Goal: Use online tool/utility: Utilize a website feature to perform a specific function

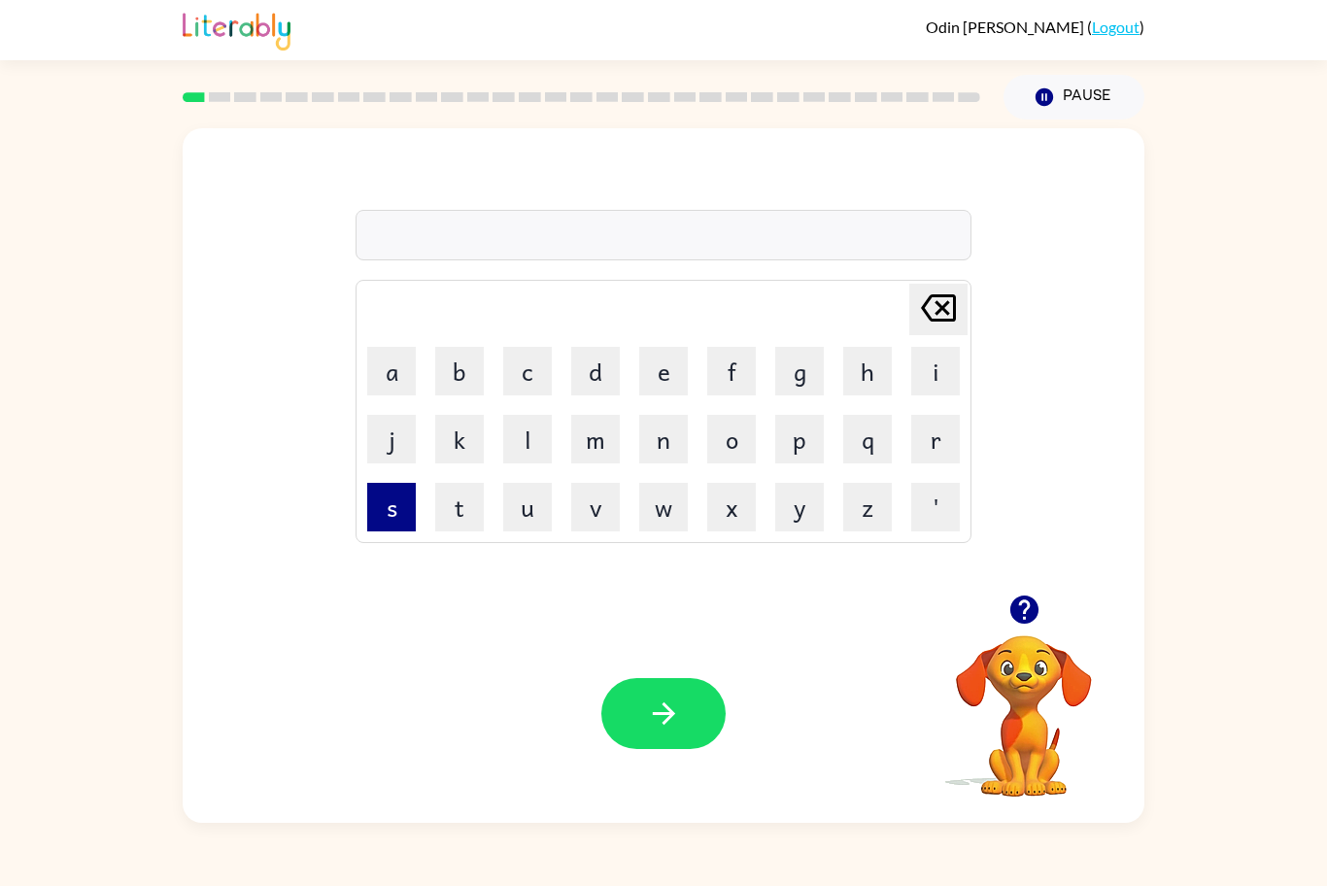
click at [390, 526] on button "s" at bounding box center [391, 507] width 49 height 49
click at [850, 386] on button "h" at bounding box center [867, 371] width 49 height 49
click at [526, 524] on button "u" at bounding box center [527, 507] width 49 height 49
click at [398, 509] on button "s" at bounding box center [391, 507] width 49 height 49
click at [851, 347] on button "h" at bounding box center [867, 371] width 49 height 49
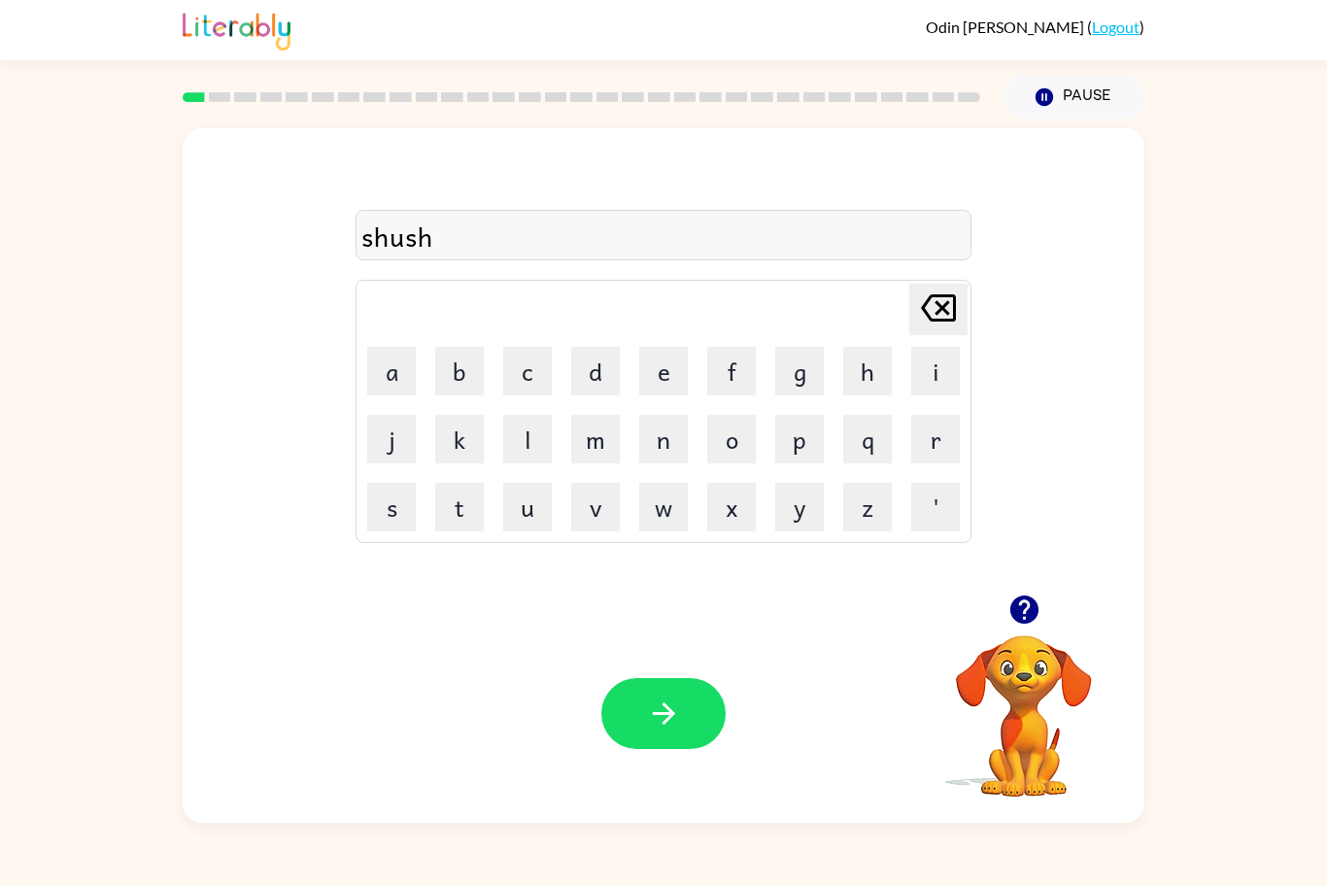
click at [696, 673] on div "Your browser must support playing .mp4 files to use Literably. Please try using…" at bounding box center [664, 713] width 962 height 219
click at [691, 705] on button "button" at bounding box center [663, 713] width 124 height 71
click at [402, 380] on button "a" at bounding box center [391, 371] width 49 height 49
type button "a"
click at [785, 427] on button "p" at bounding box center [799, 439] width 49 height 49
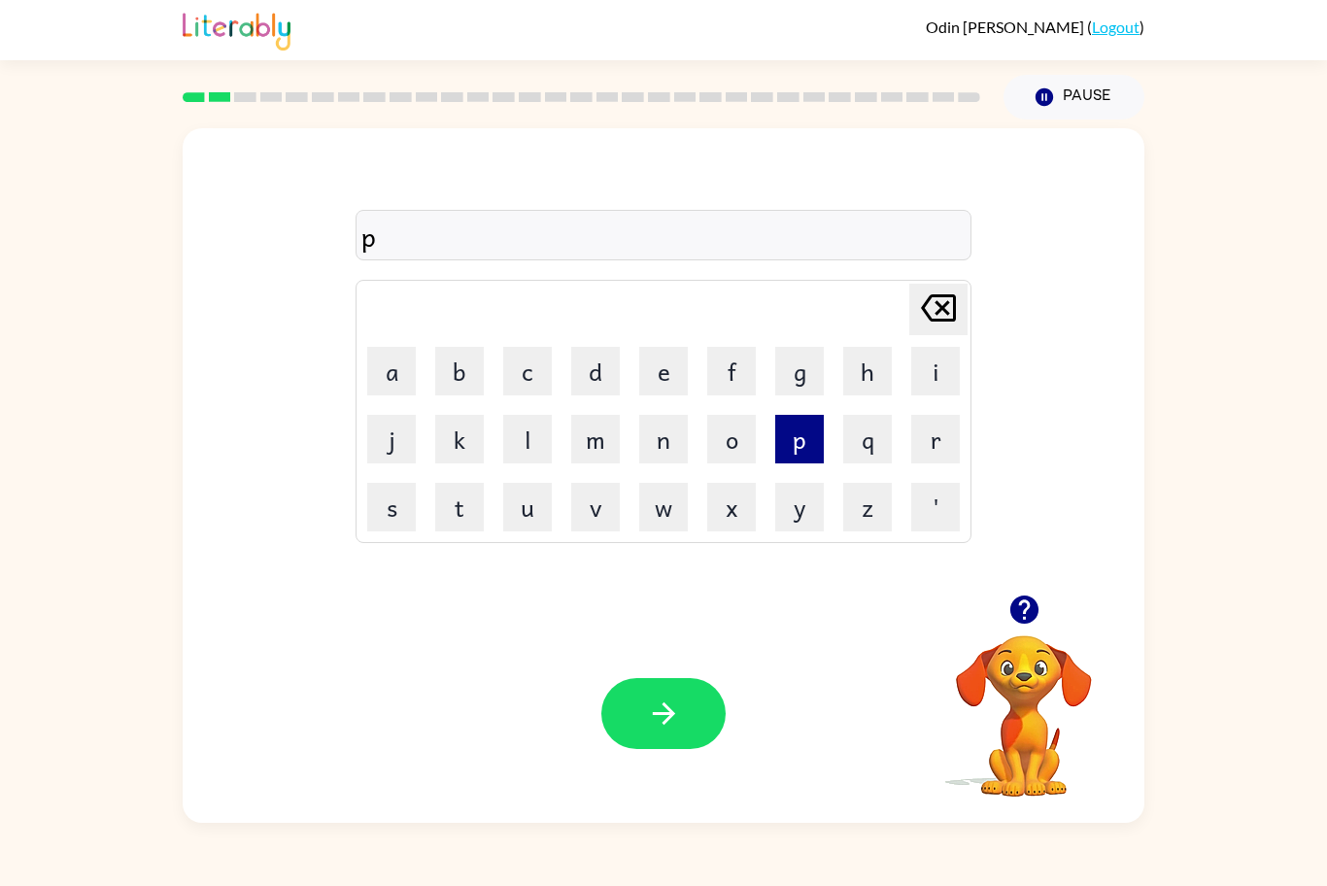
click at [785, 427] on button "p" at bounding box center [799, 439] width 49 height 49
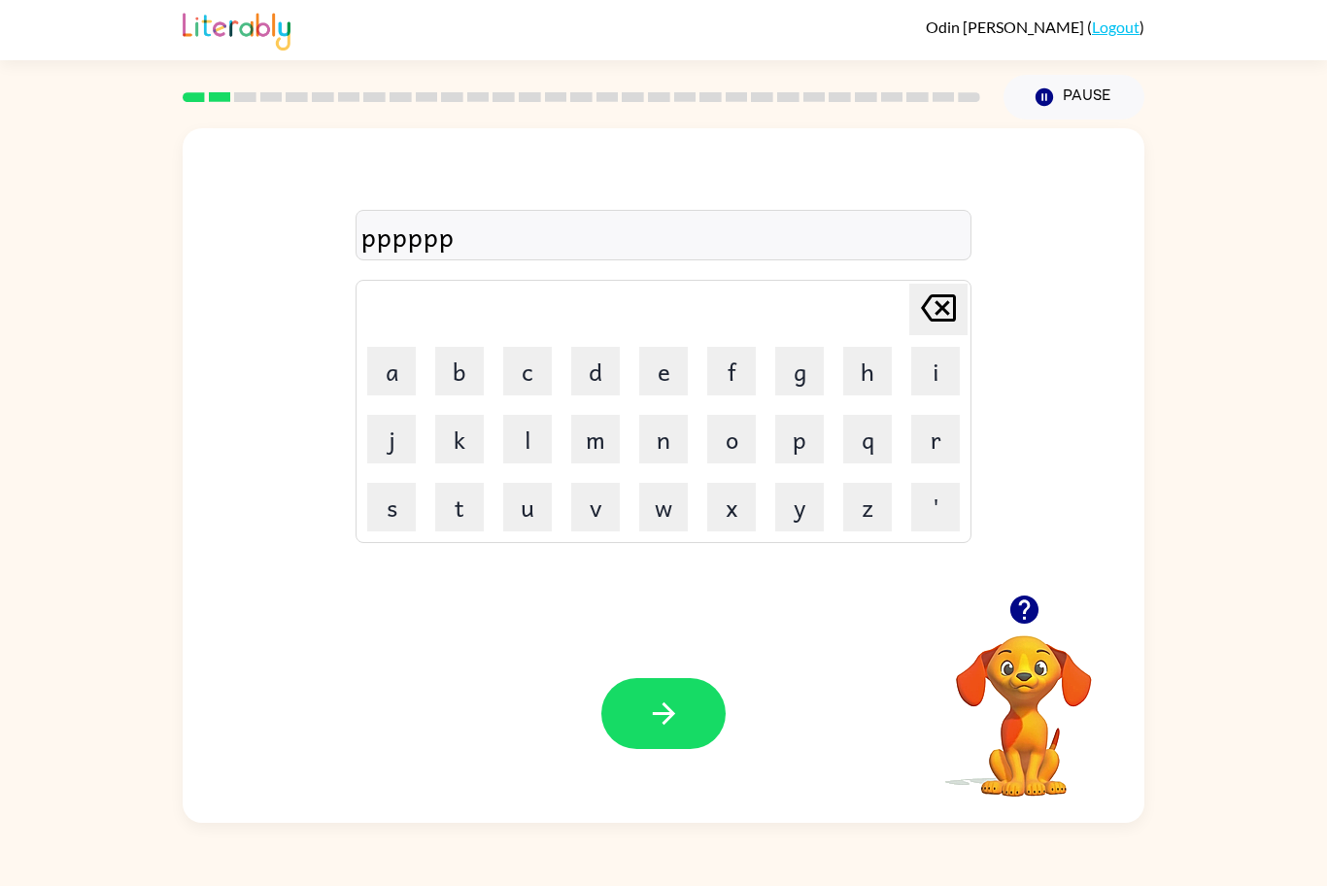
type button "p"
click at [586, 225] on div at bounding box center [664, 235] width 616 height 51
click at [539, 241] on div at bounding box center [664, 235] width 616 height 51
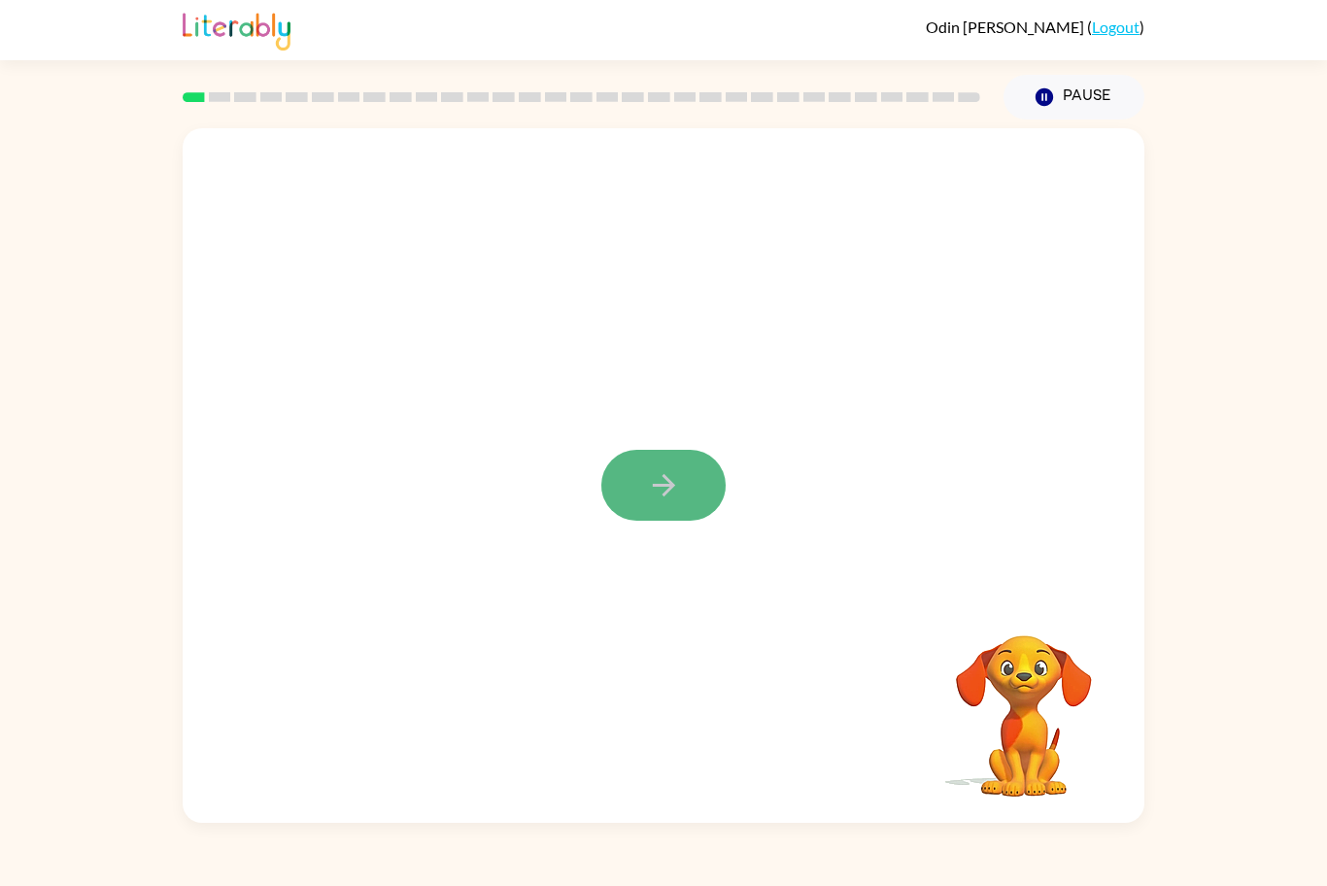
click at [633, 493] on button "button" at bounding box center [663, 485] width 124 height 71
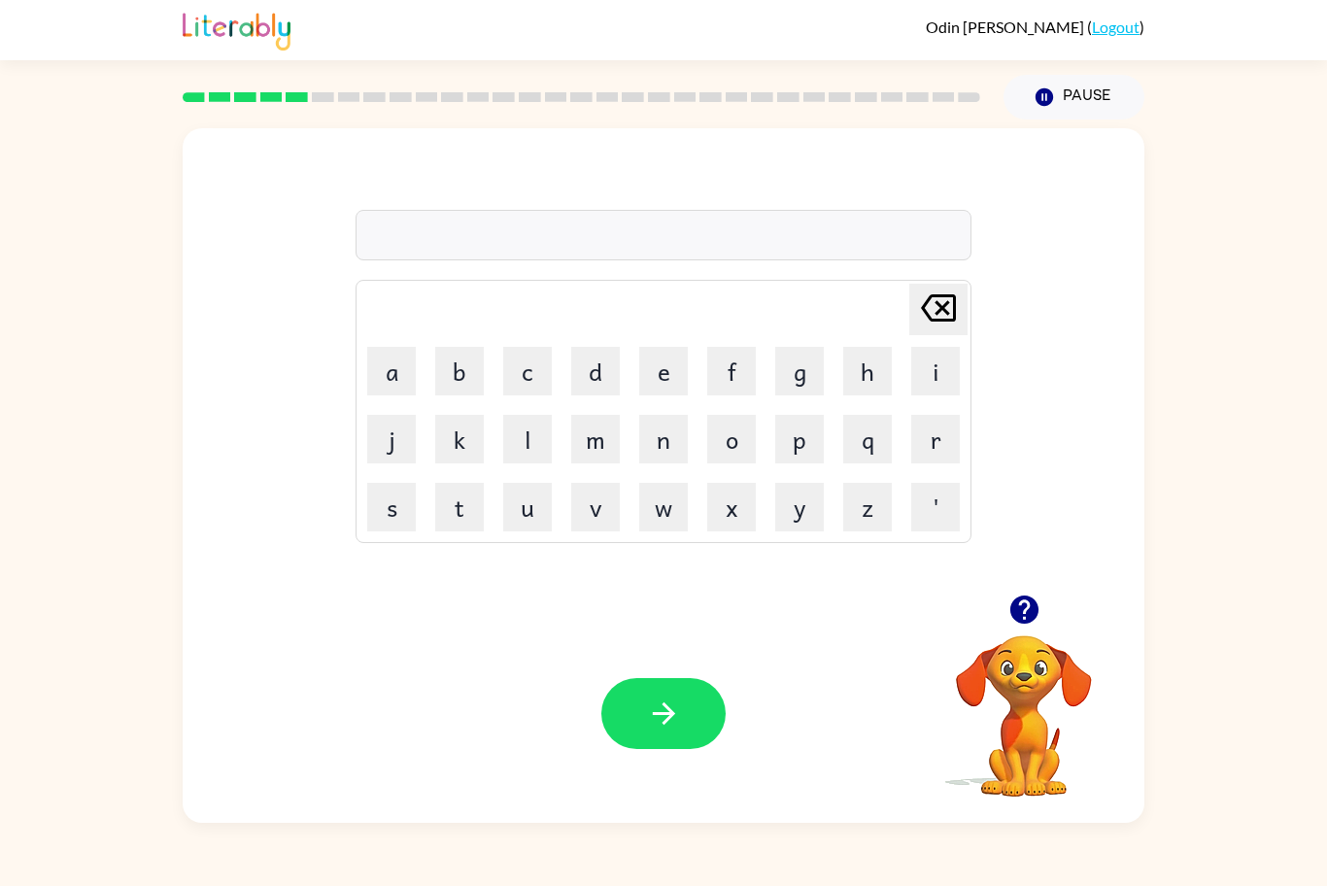
click at [1025, 618] on icon "button" at bounding box center [1023, 609] width 28 height 28
click at [1045, 94] on icon "Pause" at bounding box center [1044, 96] width 21 height 21
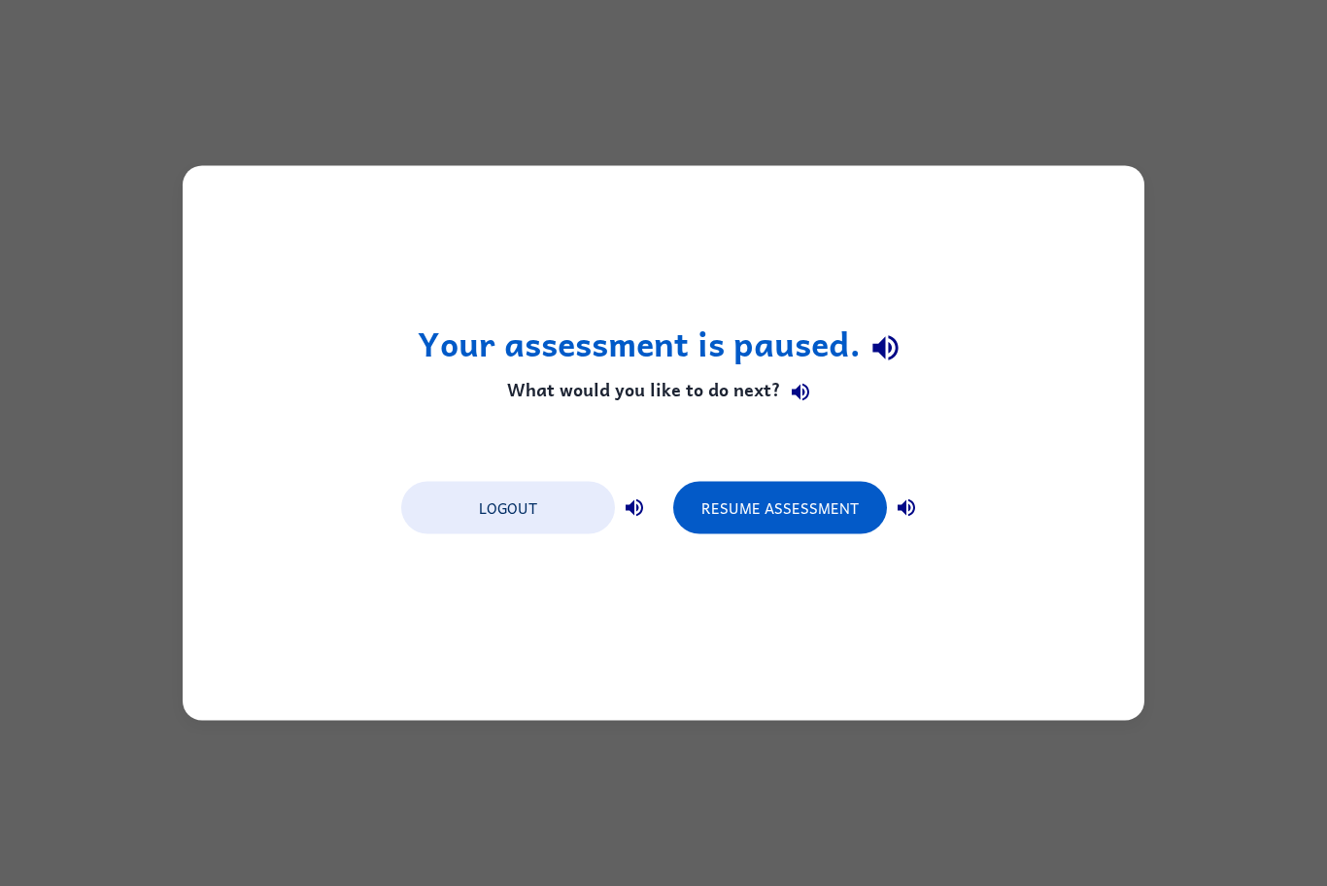
click at [633, 372] on h4 "What would you like to do next?" at bounding box center [664, 391] width 492 height 39
click at [785, 519] on button "Resume Assessment" at bounding box center [780, 508] width 214 height 52
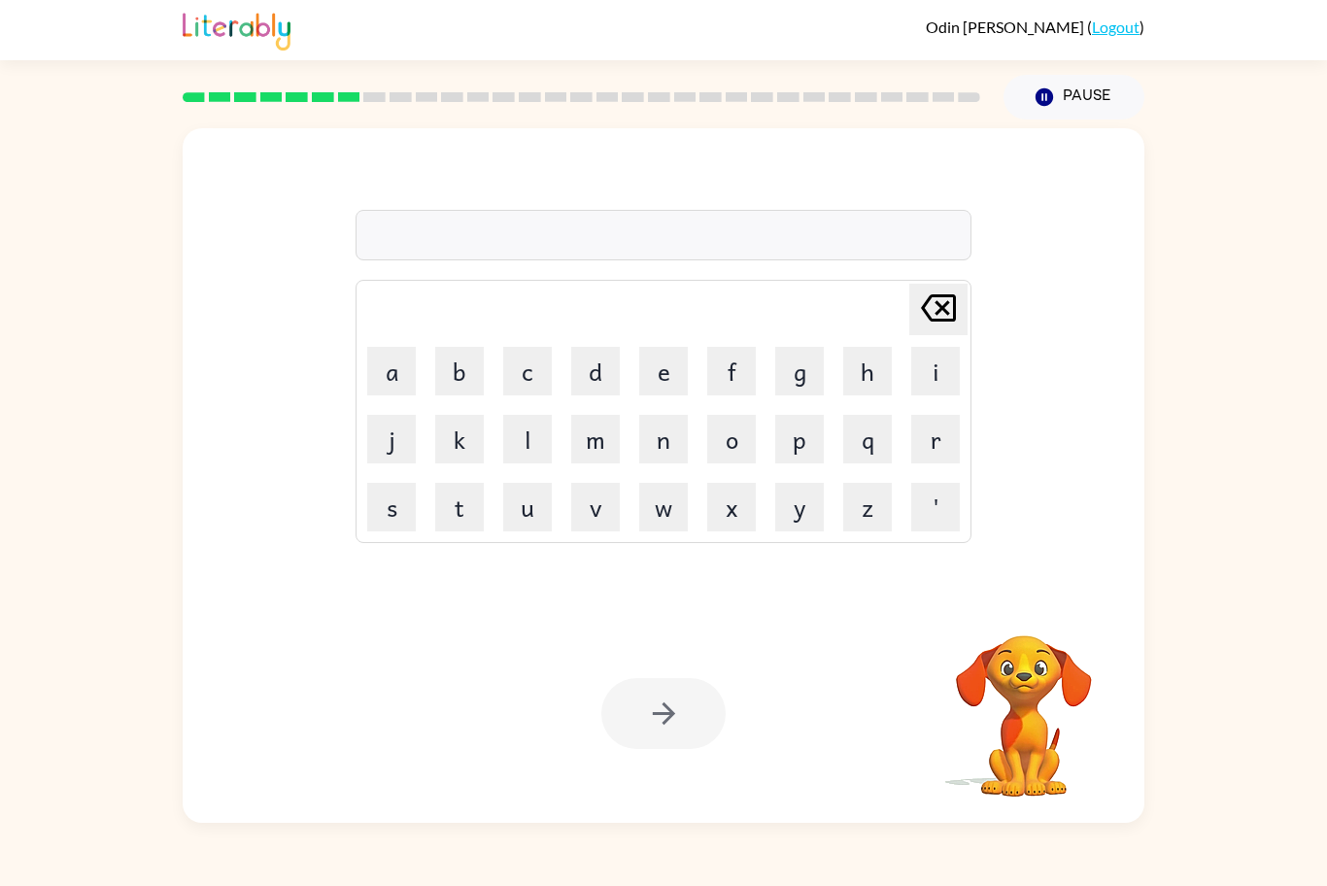
click at [189, 94] on rect at bounding box center [194, 97] width 22 height 10
click at [931, 326] on icon "[PERSON_NAME] last character input" at bounding box center [938, 308] width 47 height 47
click at [923, 322] on icon "[PERSON_NAME] last character input" at bounding box center [938, 308] width 47 height 47
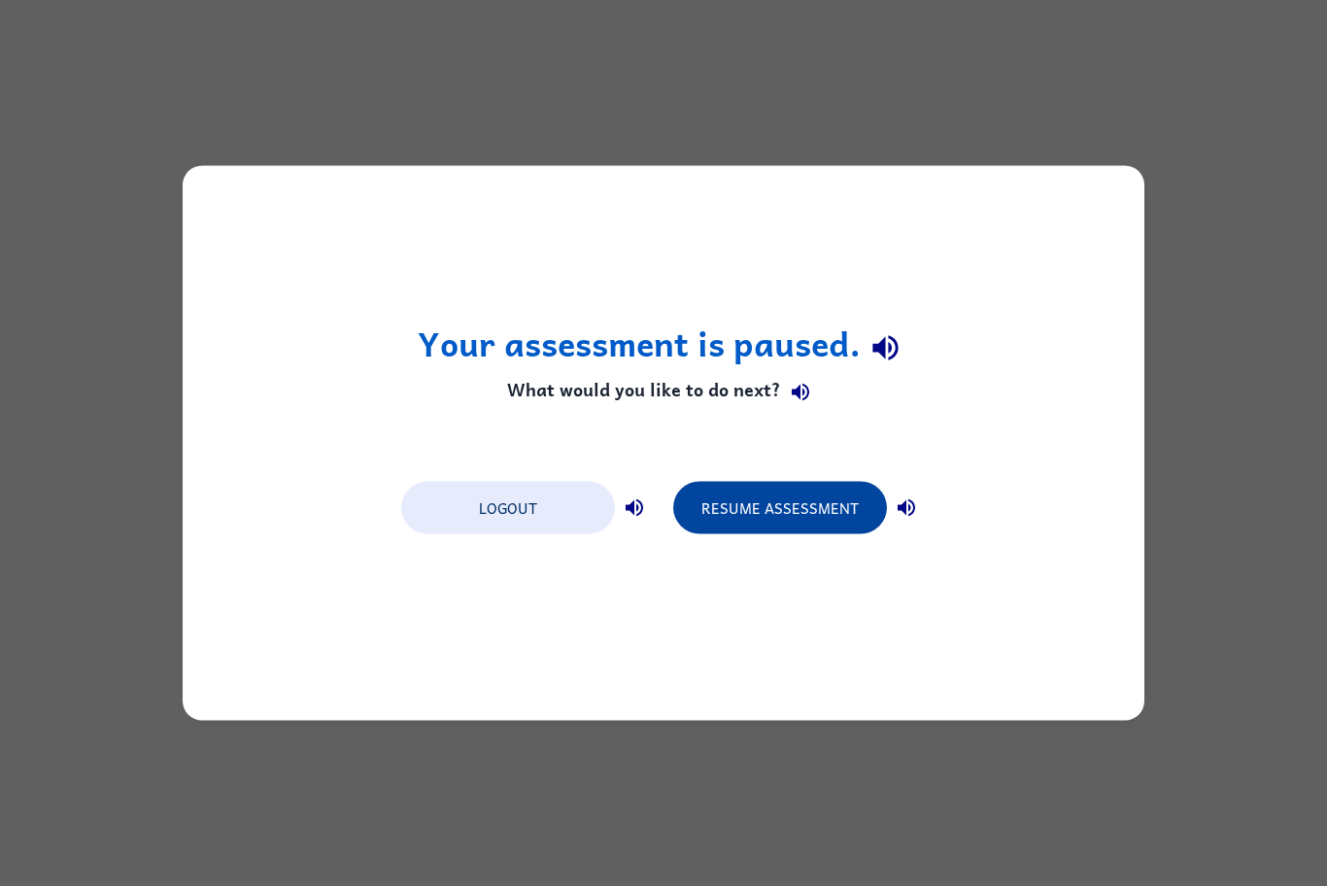
click at [799, 509] on button "Resume Assessment" at bounding box center [780, 508] width 214 height 52
